Goal: Task Accomplishment & Management: Use online tool/utility

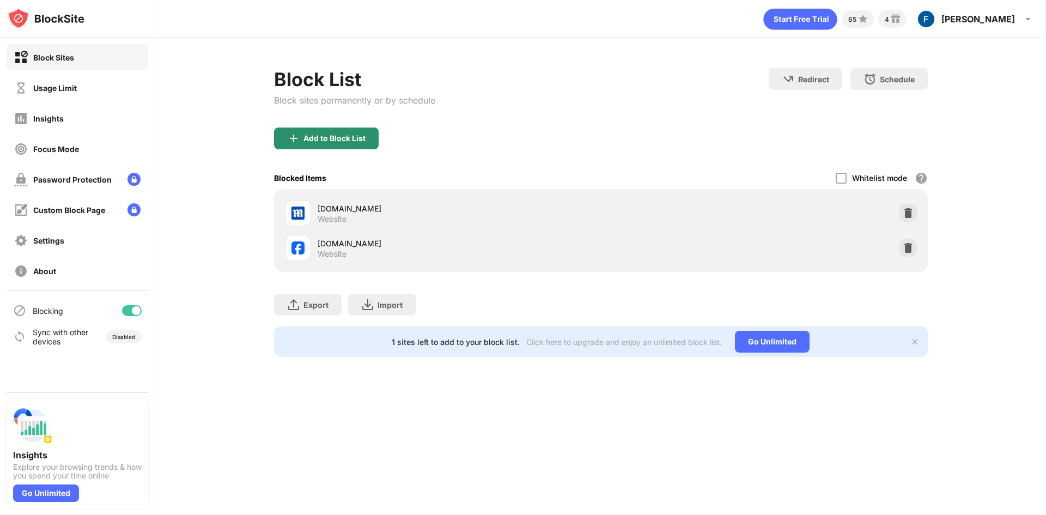
click at [354, 128] on div "Add to Block List" at bounding box center [326, 138] width 105 height 22
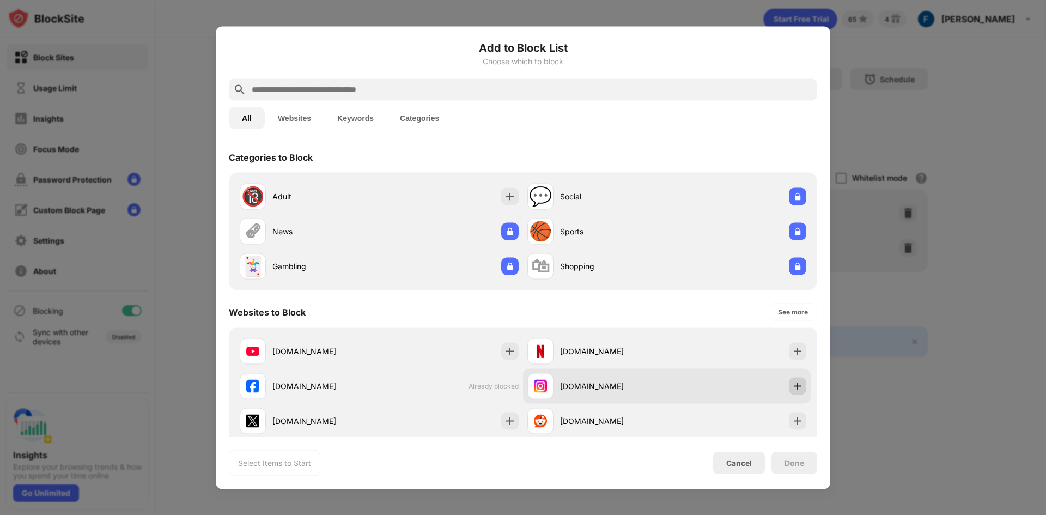
click at [800, 388] on img at bounding box center [797, 385] width 11 height 11
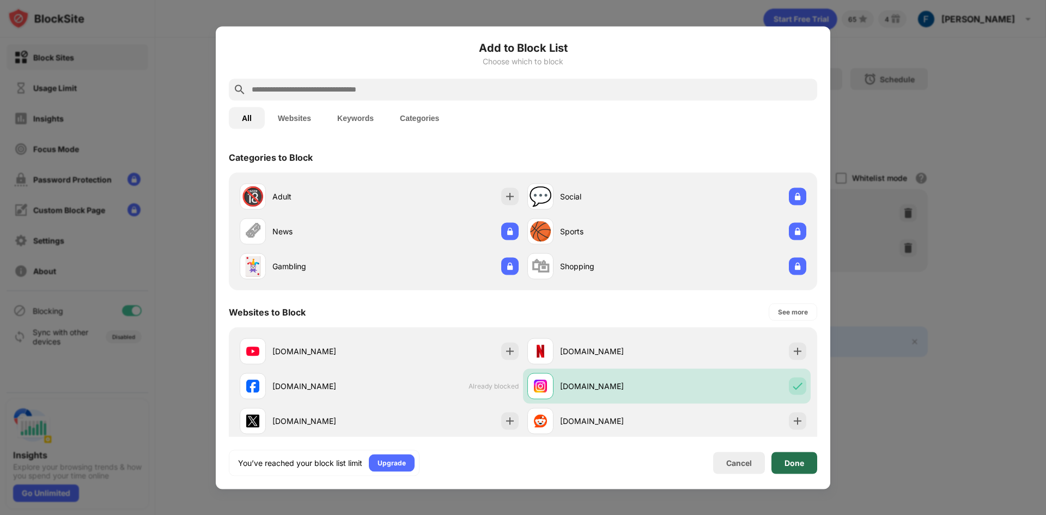
click at [796, 465] on div "Done" at bounding box center [794, 462] width 20 height 9
